Goal: Information Seeking & Learning: Learn about a topic

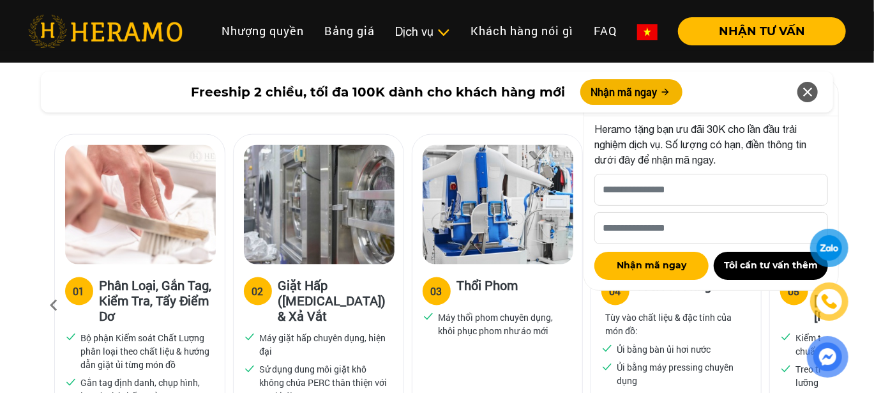
scroll to position [920, 0]
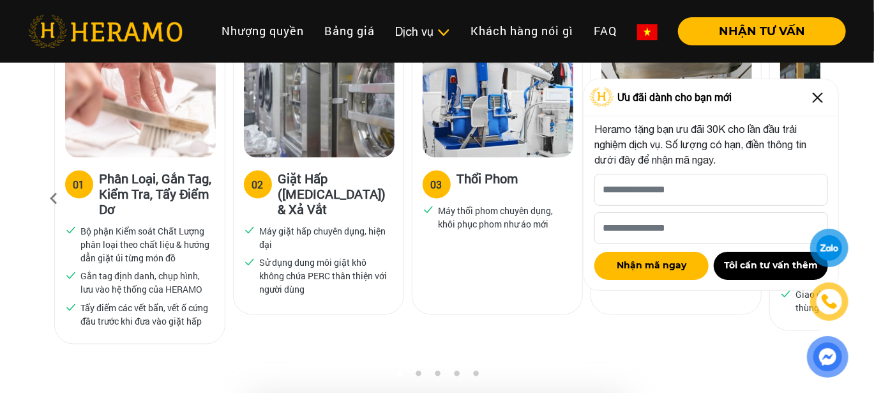
click at [816, 106] on img at bounding box center [818, 97] width 20 height 20
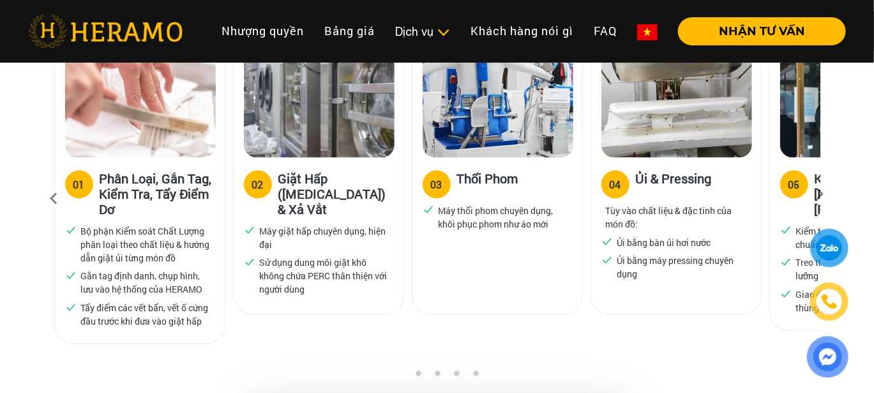
scroll to position [913, 0]
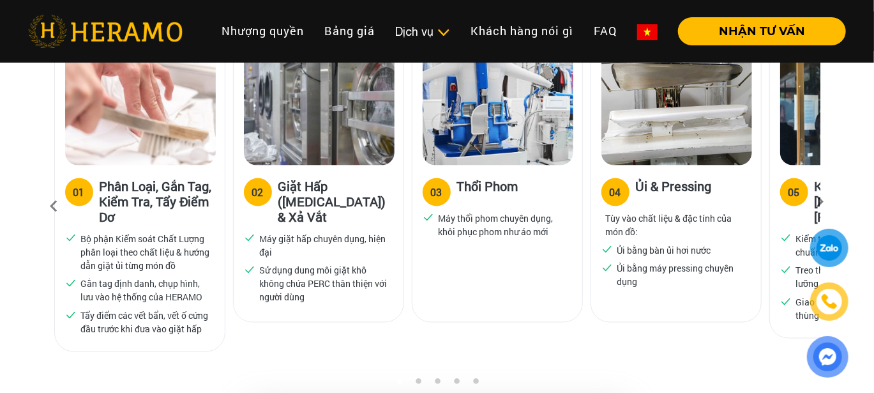
click at [822, 202] on icon at bounding box center [820, 206] width 23 height 8
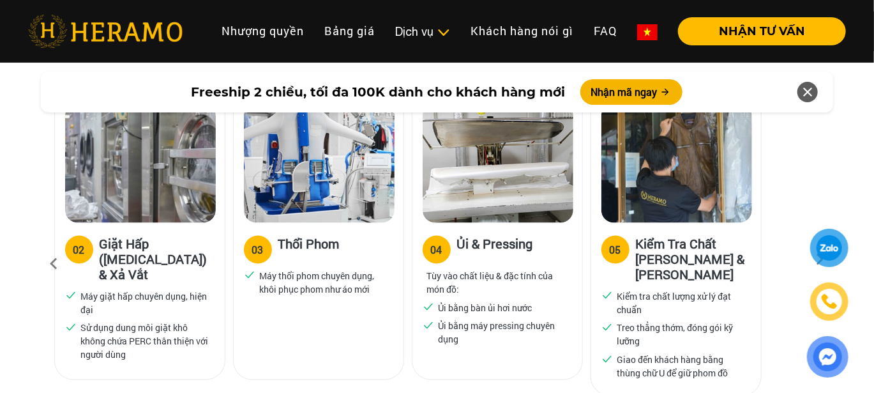
scroll to position [895, 0]
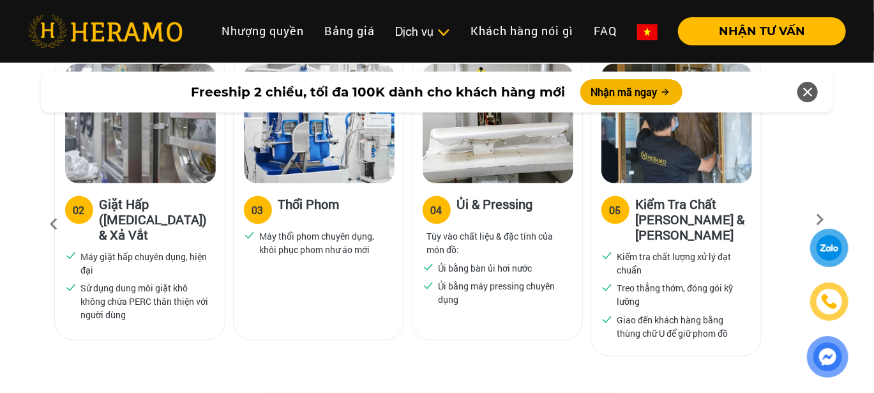
click at [826, 220] on icon at bounding box center [820, 224] width 23 height 8
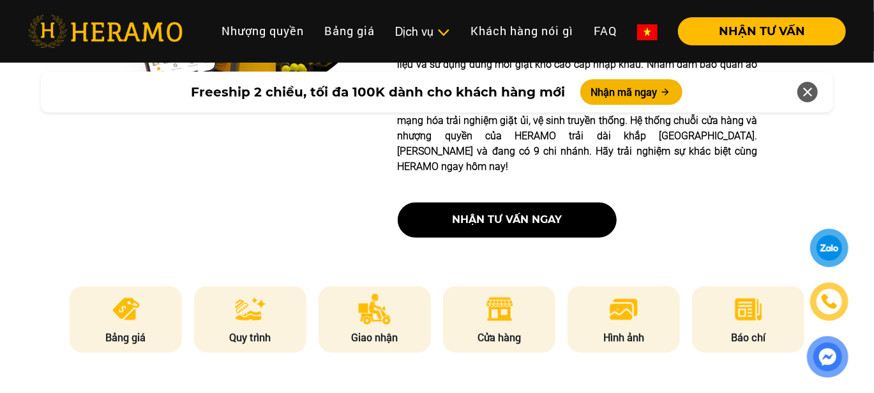
scroll to position [487, 0]
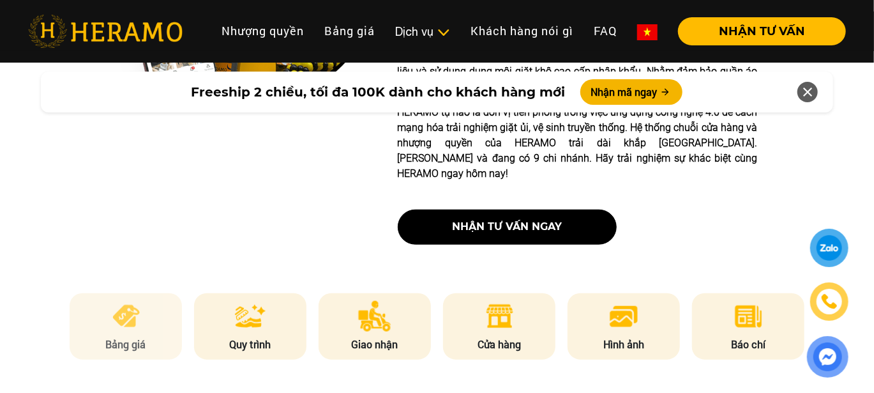
click at [126, 337] on p "Bảng giá" at bounding box center [126, 344] width 112 height 15
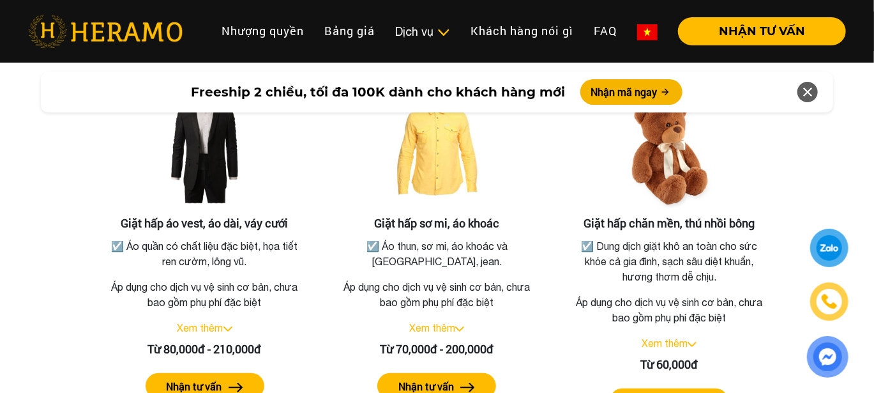
scroll to position [2364, 0]
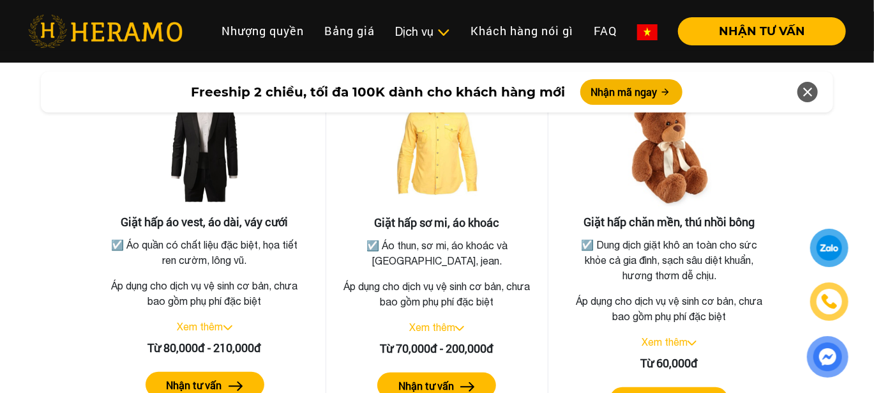
click at [453, 378] on label "Nhận tư vấn" at bounding box center [426, 385] width 56 height 15
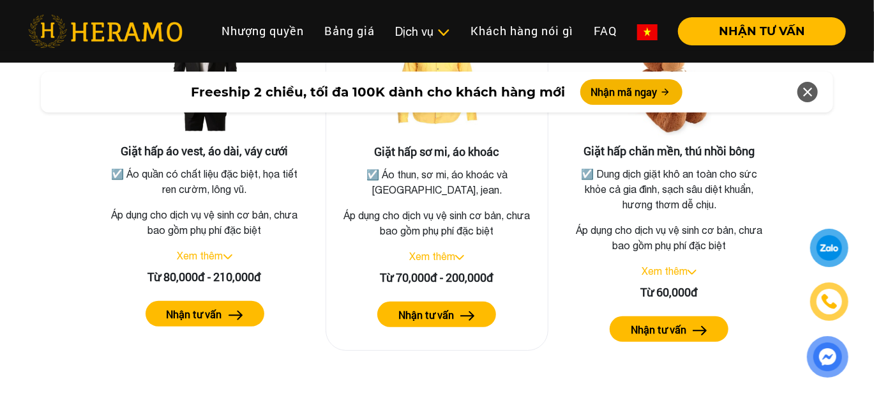
scroll to position [2436, 0]
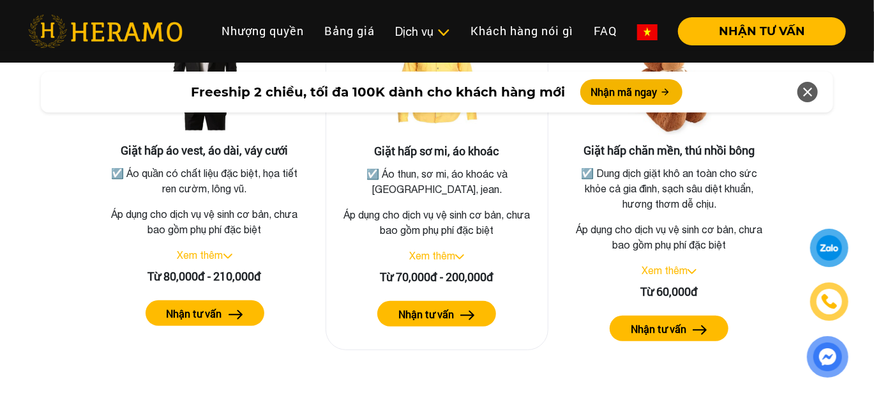
click at [457, 248] on div "Xem thêm" at bounding box center [438, 255] width 202 height 15
click at [448, 250] on link "Xem thêm" at bounding box center [432, 255] width 46 height 11
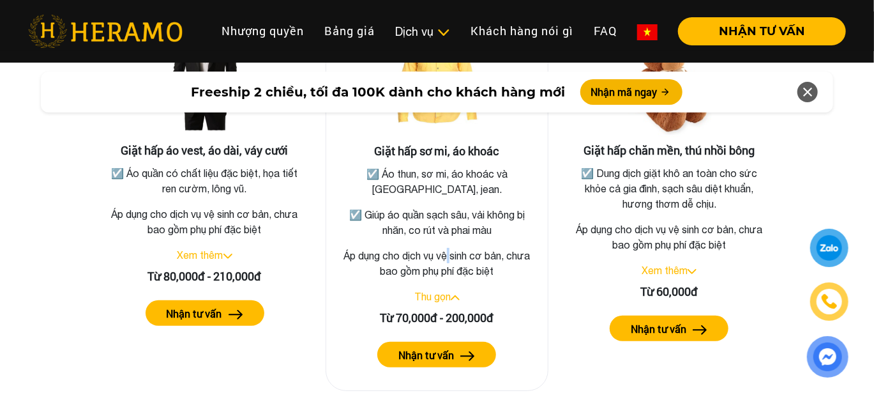
click at [448, 248] on p "Áp dụng cho dịch vụ vệ sinh cơ bản, chưa bao gồm phụ phí đặc biệt" at bounding box center [438, 263] width 202 height 31
click at [500, 269] on div "Giặt hấp sơ mi, áo khoác ☑️ Áo thun, sơ mi, áo khoác và quần tây, jean. ☑️ Giúp…" at bounding box center [438, 198] width 224 height 385
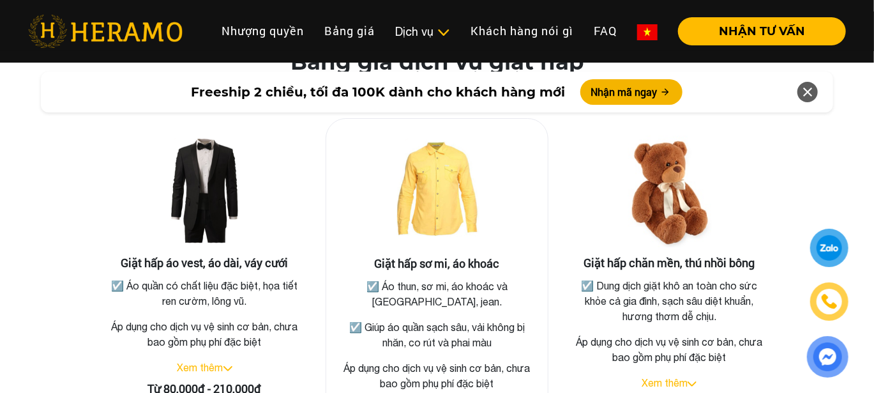
scroll to position [2322, 0]
